Goal: Information Seeking & Learning: Learn about a topic

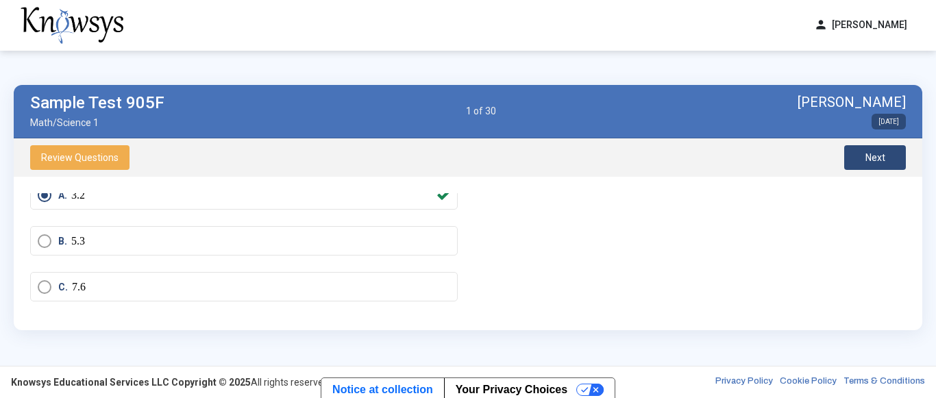
scroll to position [85, 0]
click at [873, 160] on span "Next" at bounding box center [875, 157] width 20 height 11
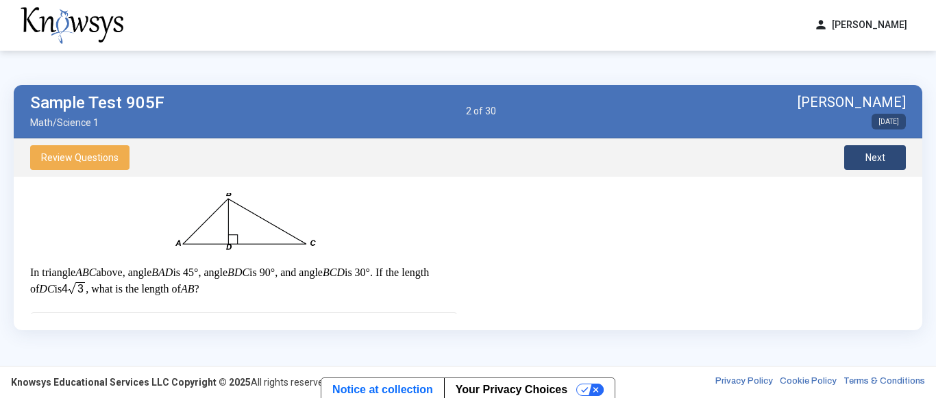
scroll to position [0, 0]
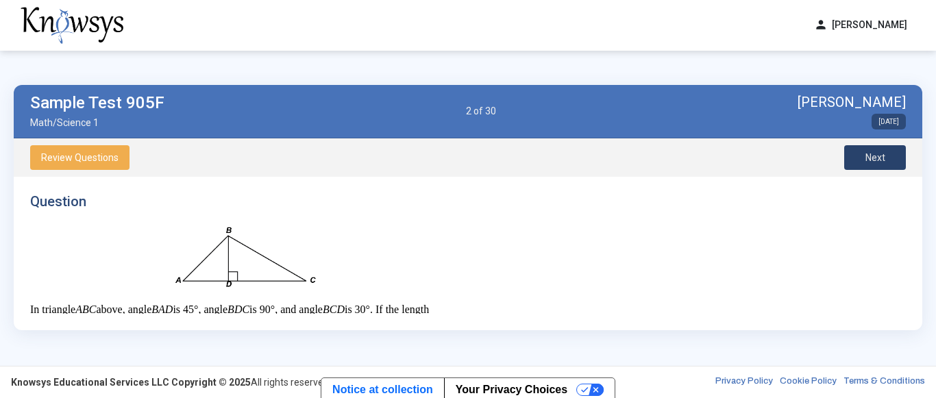
click at [864, 163] on button "Next" at bounding box center [875, 157] width 62 height 25
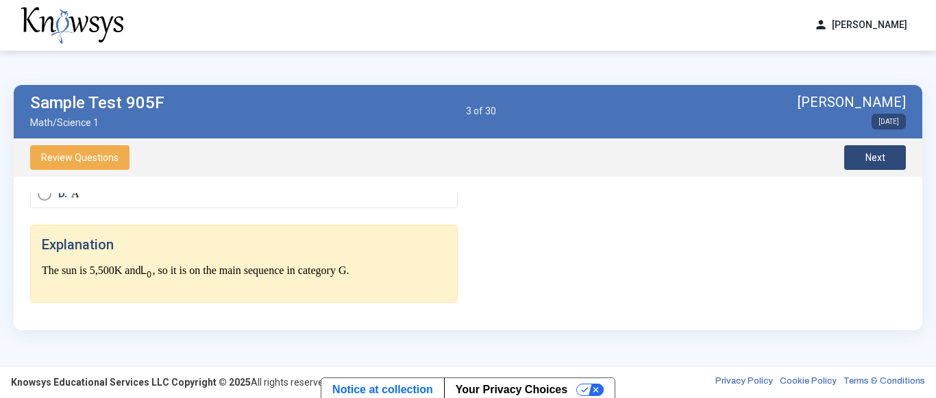
scroll to position [749, 0]
click at [887, 162] on button "Next" at bounding box center [875, 157] width 62 height 25
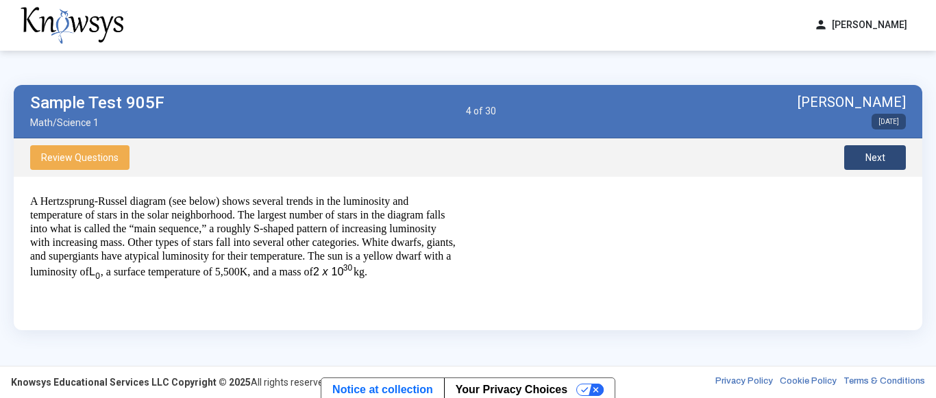
scroll to position [0, 0]
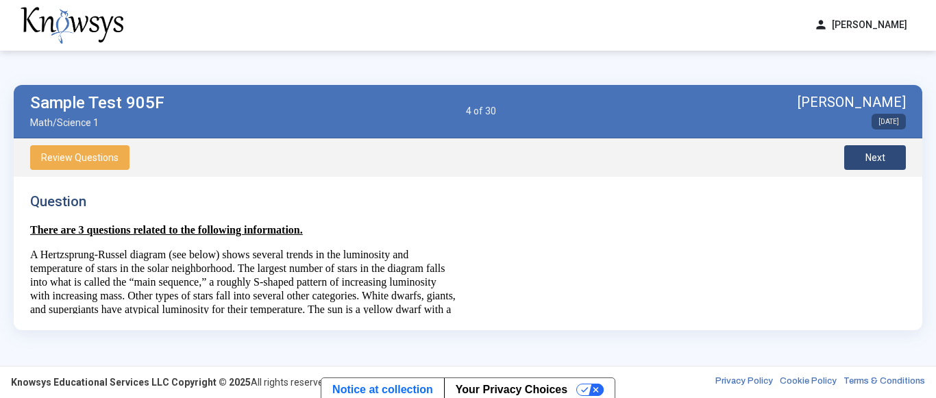
click at [866, 157] on span "Next" at bounding box center [875, 157] width 20 height 11
click at [112, 161] on span "Review Questions" at bounding box center [79, 157] width 77 height 11
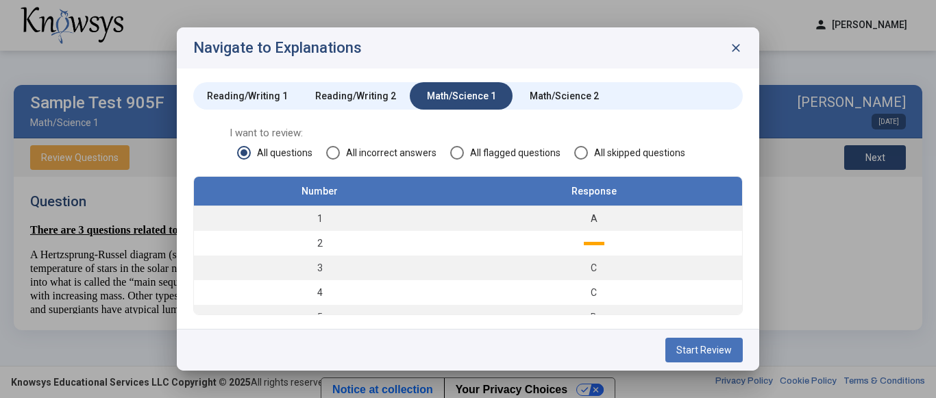
click at [248, 95] on div "Reading/Writing 1" at bounding box center [247, 96] width 81 height 14
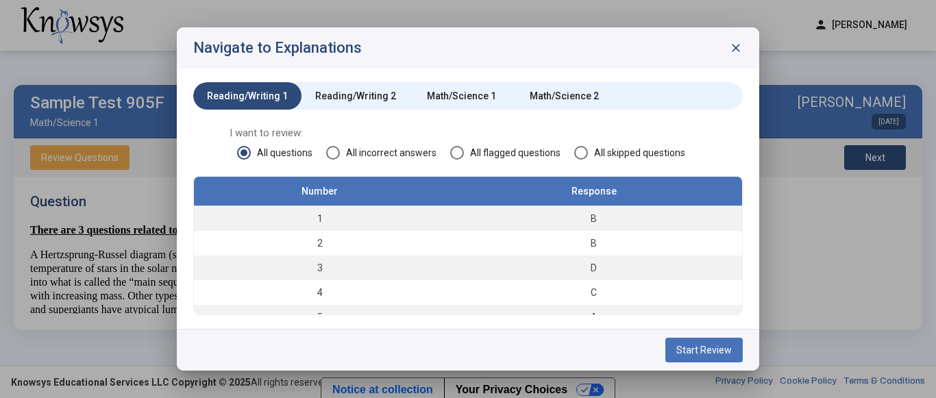
click at [710, 351] on span "Start Review" at bounding box center [703, 350] width 55 height 11
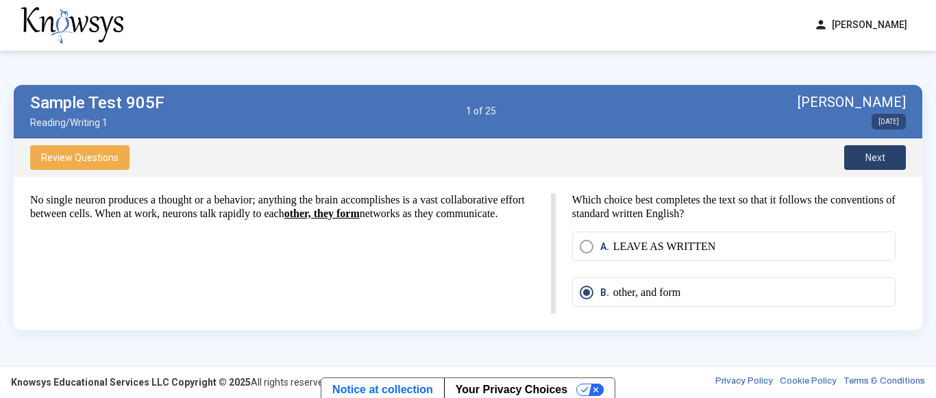
click at [882, 161] on span "Next" at bounding box center [875, 157] width 20 height 11
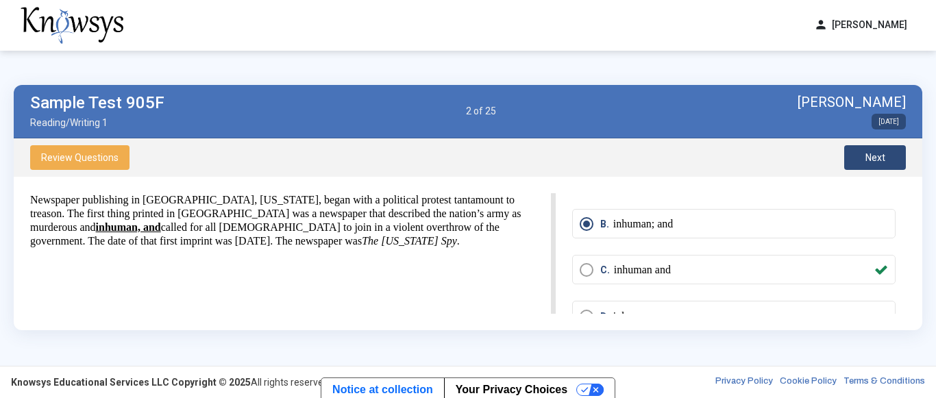
scroll to position [88, 0]
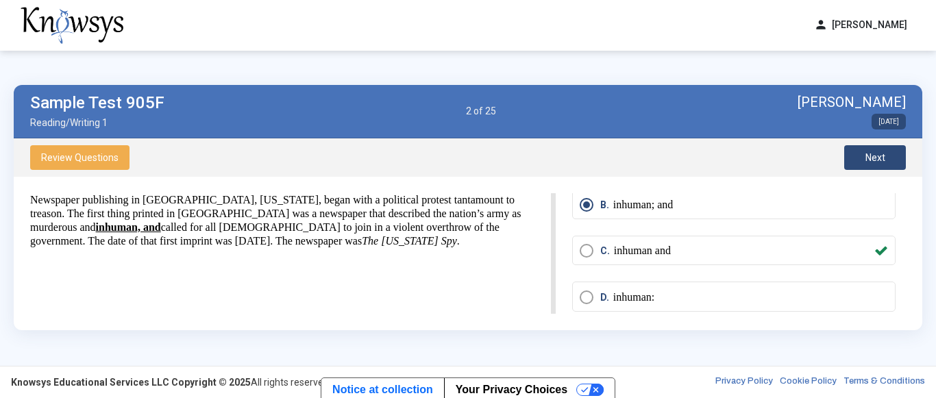
click at [910, 269] on div "Newspaper publishing in [GEOGRAPHIC_DATA], [US_STATE], began with a political p…" at bounding box center [468, 253] width 908 height 153
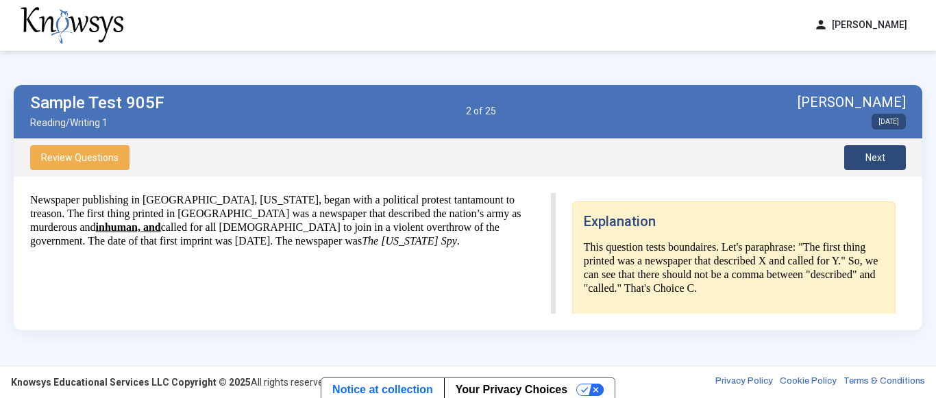
scroll to position [221, 0]
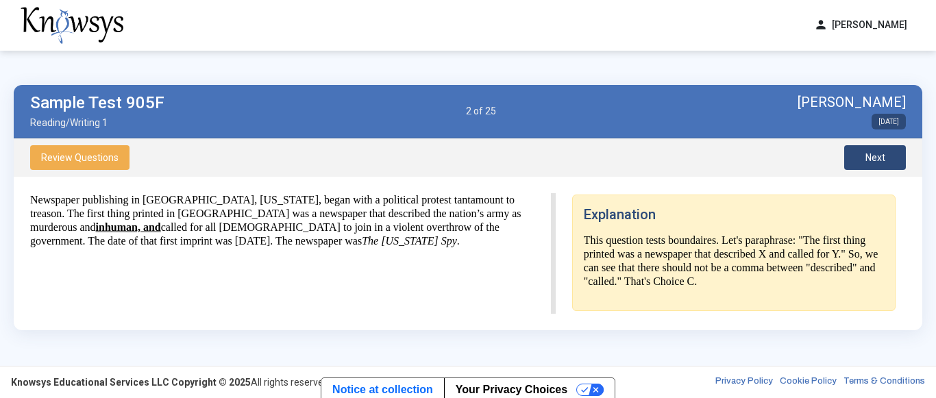
click at [881, 163] on button "Next" at bounding box center [875, 157] width 62 height 25
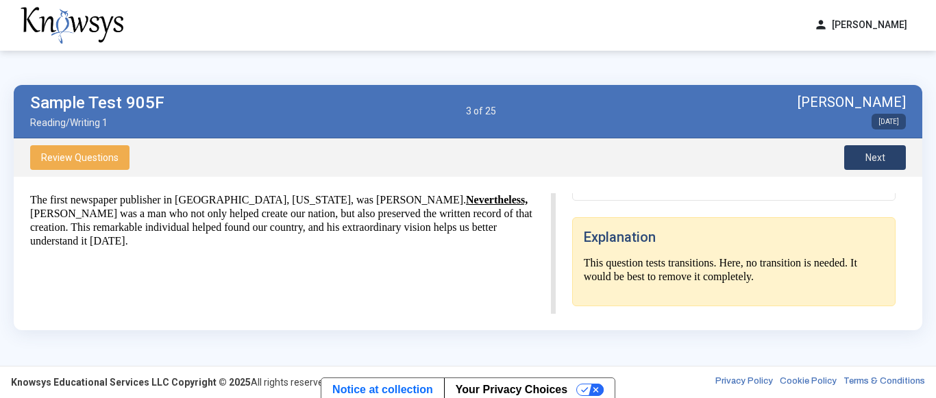
click at [880, 161] on span "Next" at bounding box center [875, 157] width 20 height 11
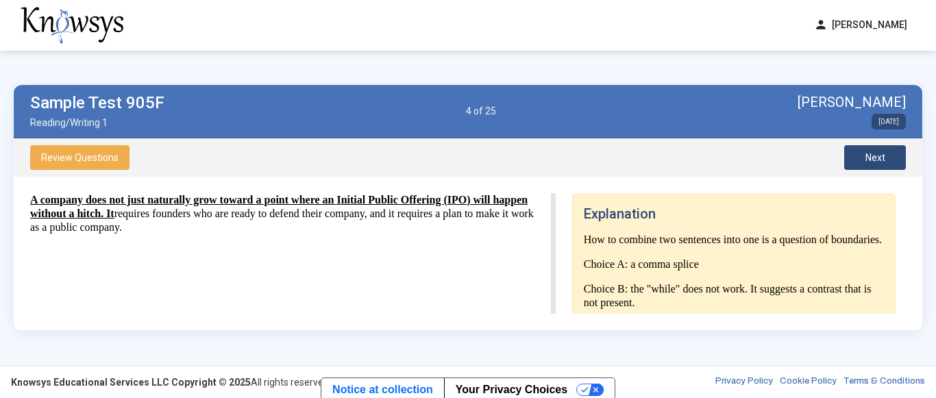
click at [880, 160] on span "Next" at bounding box center [875, 157] width 20 height 11
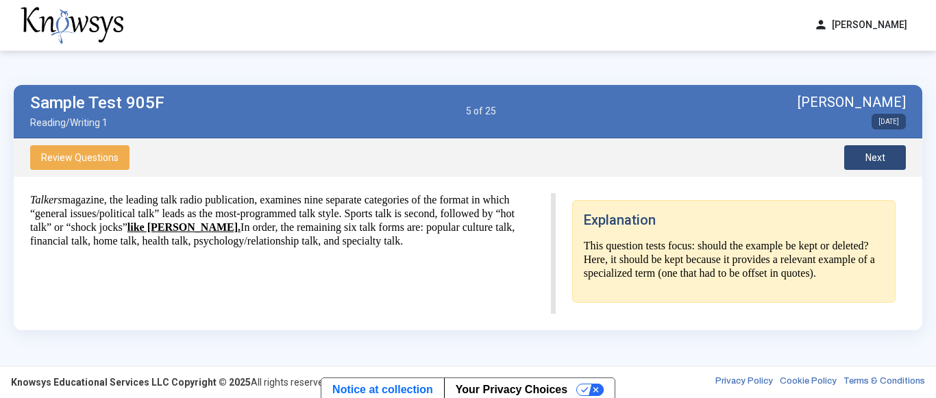
scroll to position [249, 0]
click at [887, 162] on button "Next" at bounding box center [875, 157] width 62 height 25
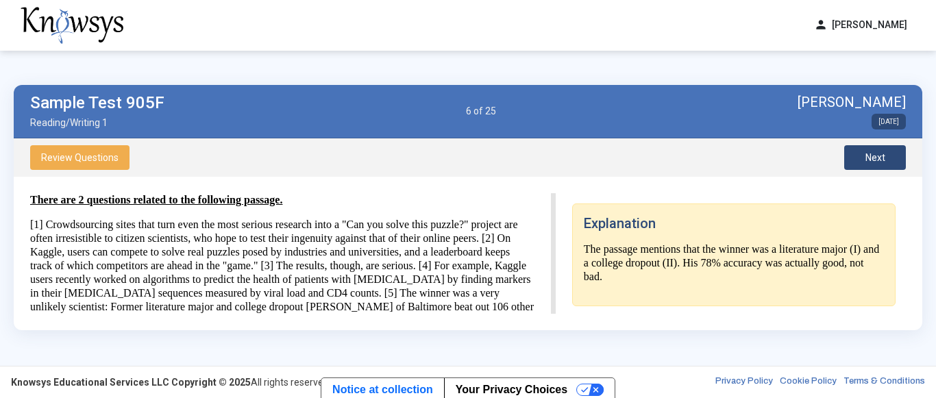
scroll to position [287, 0]
